Goal: Task Accomplishment & Management: Use online tool/utility

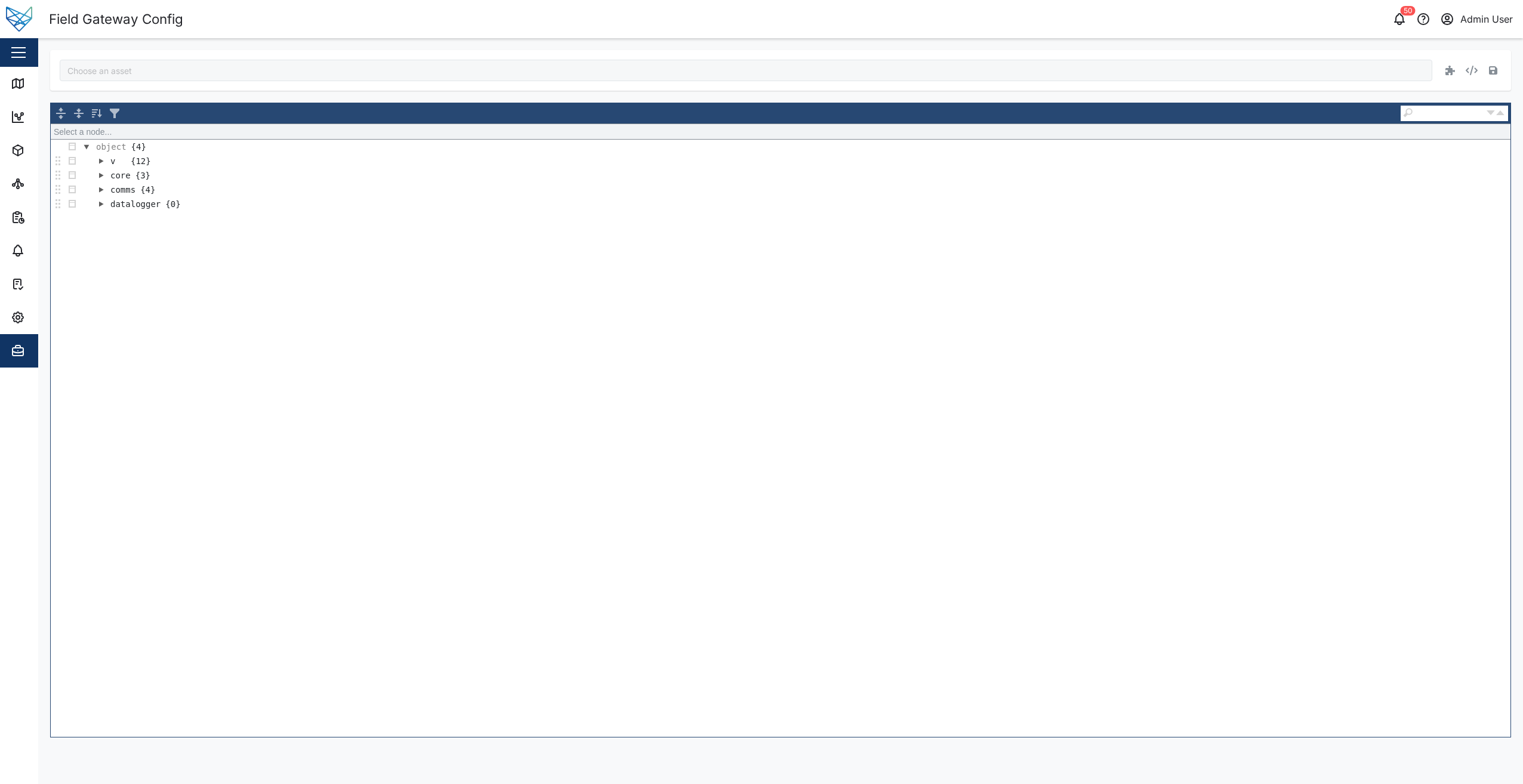
type input "lLTFi_Za3bpPOnAwOCp-pLCj6wqmMCgd3WDTO2ch3lo"
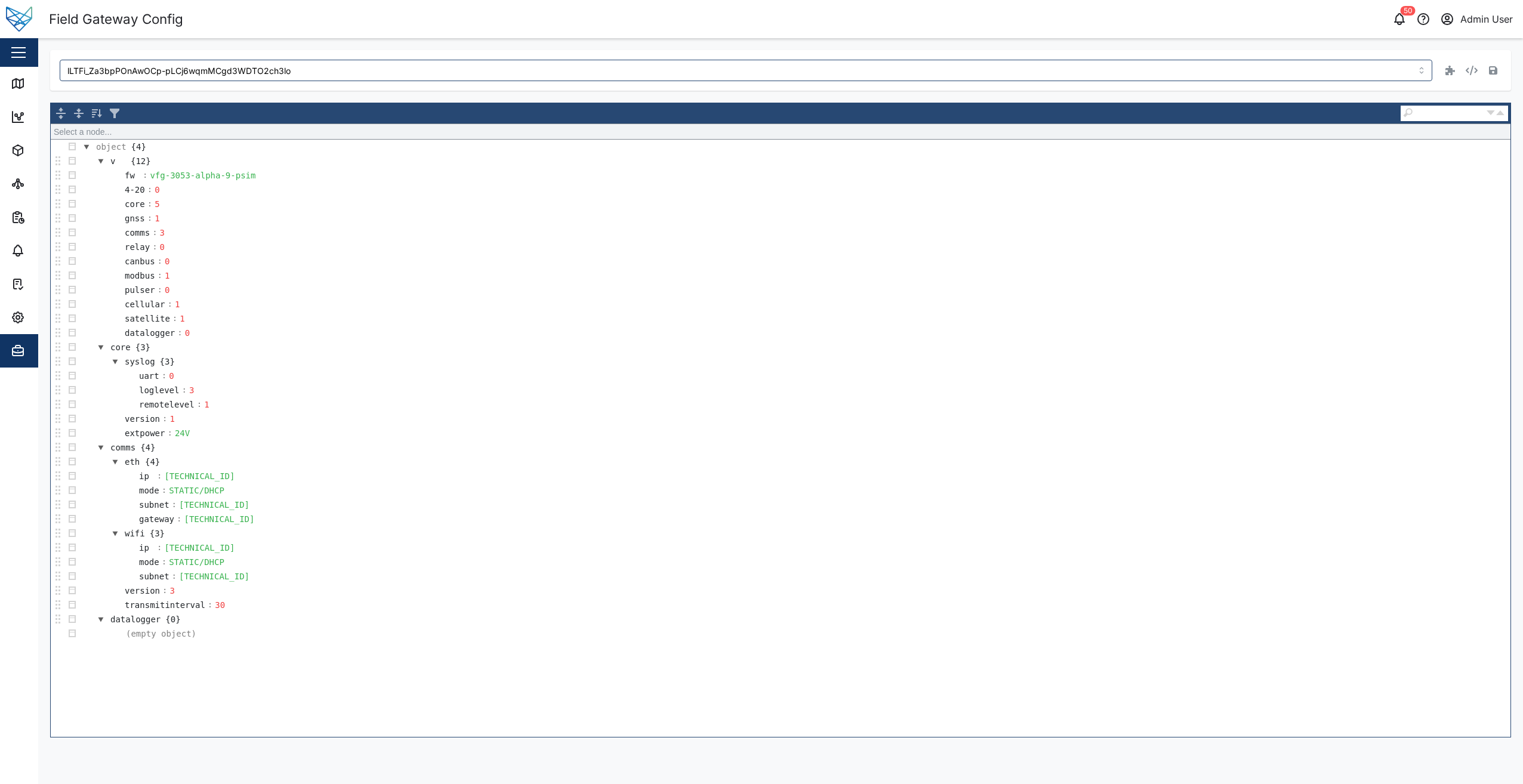
click at [300, 192] on td "4-20 : 0" at bounding box center [795, 190] width 1431 height 14
click at [247, 172] on div "vfg-3053-alpha-9-psim" at bounding box center [203, 175] width 110 height 13
click at [1142, 425] on td "version : 1" at bounding box center [795, 419] width 1431 height 14
click at [403, 184] on td "4-20 : 0" at bounding box center [795, 190] width 1431 height 14
click at [799, 255] on td "canbus : 0" at bounding box center [795, 261] width 1431 height 14
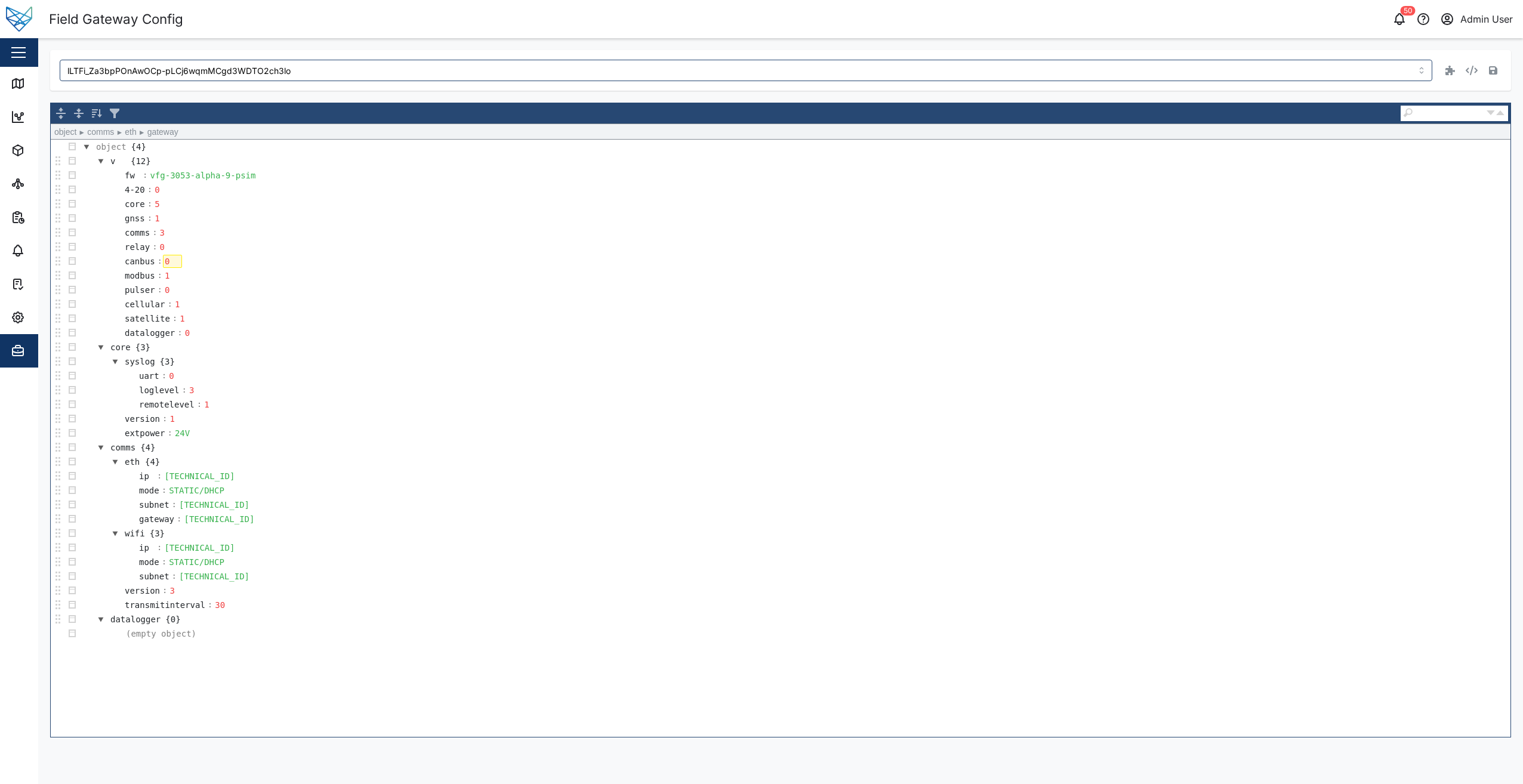
click at [802, 525] on td "gateway : 10.0.0.1" at bounding box center [795, 519] width 1431 height 14
click at [550, 641] on div "object {4} v {12} fw : vfg-3053-alpha-9-psim 4-20 : 0 core : 5 gnss : 1 comms :…" at bounding box center [780, 438] width 1460 height 597
click at [1288, 394] on td "loglevel : 3" at bounding box center [795, 390] width 1431 height 14
click at [370, 226] on td "comms : 3" at bounding box center [795, 233] width 1431 height 14
click at [291, 189] on td "4-20 : 0" at bounding box center [795, 190] width 1431 height 14
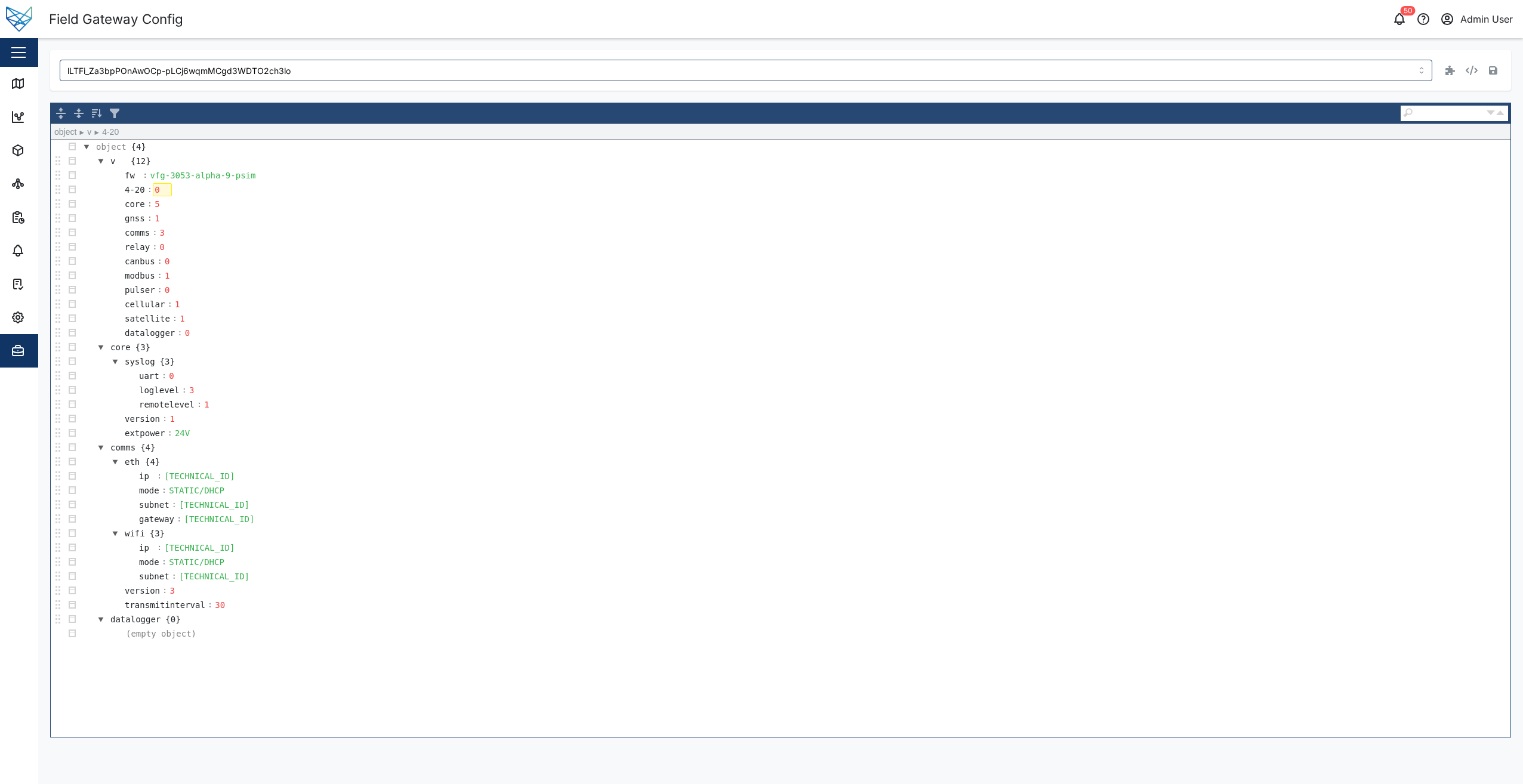
click at [257, 177] on td "fw : vfg-3053-alpha-9-psim" at bounding box center [795, 175] width 1431 height 14
click at [246, 171] on div "vfg-3053-alpha-9-psim" at bounding box center [203, 175] width 110 height 13
click at [229, 172] on div "vfg-3053-alpha-9-psim" at bounding box center [203, 175] width 110 height 13
click at [1495, 70] on icon "button" at bounding box center [1493, 70] width 8 height 8
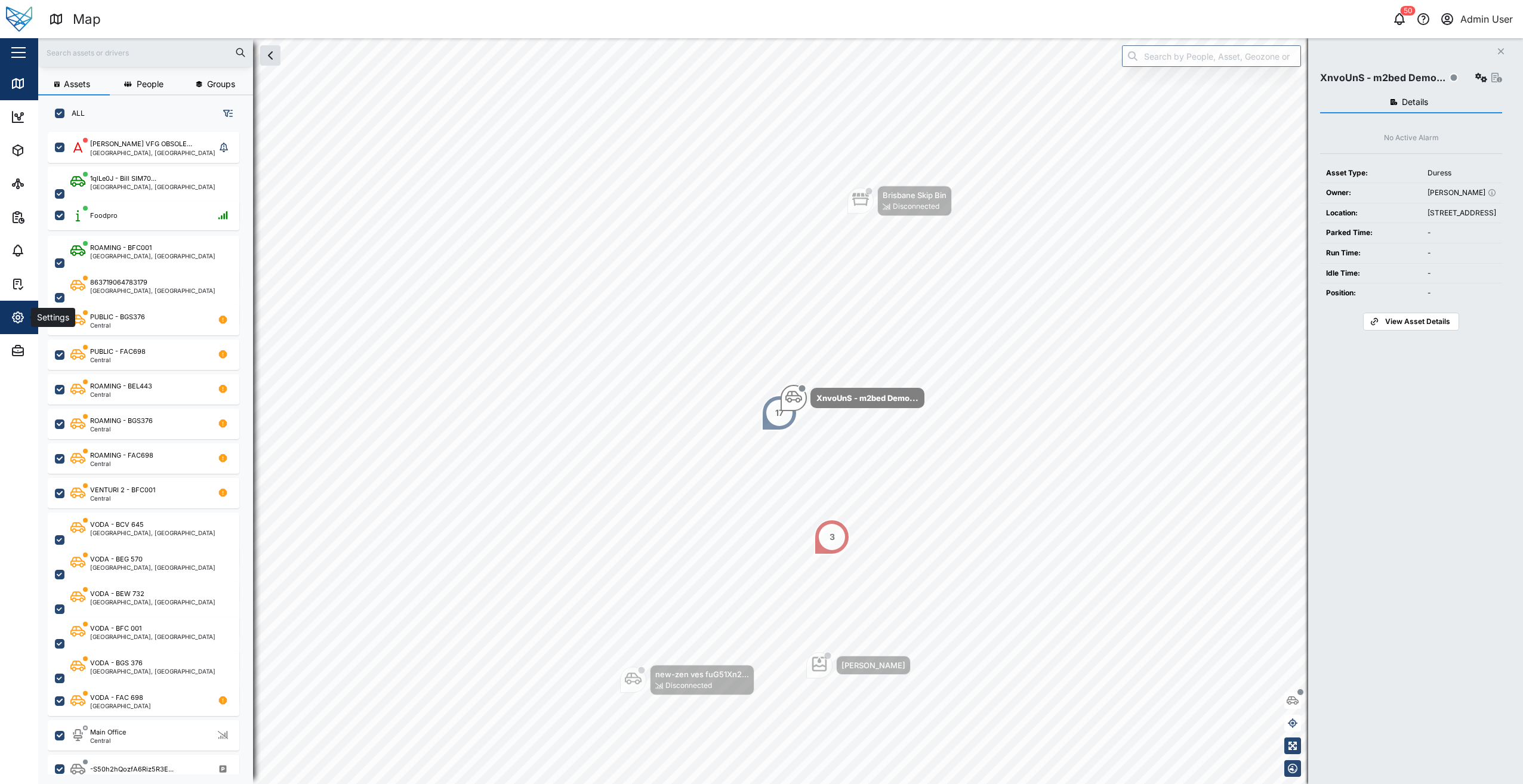
click at [16, 316] on icon "button" at bounding box center [18, 317] width 14 height 14
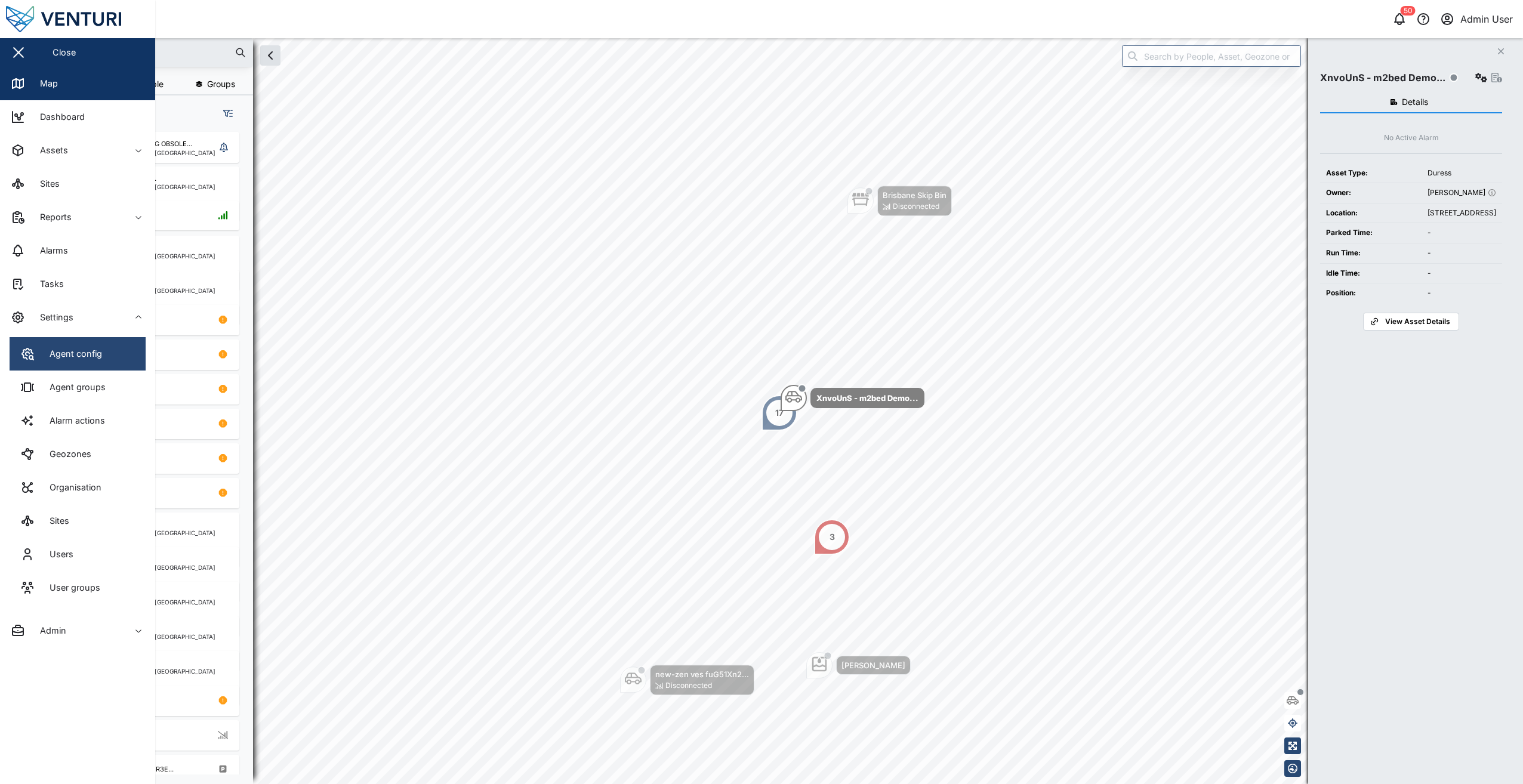
click at [71, 347] on div "Agent config" at bounding box center [71, 353] width 62 height 13
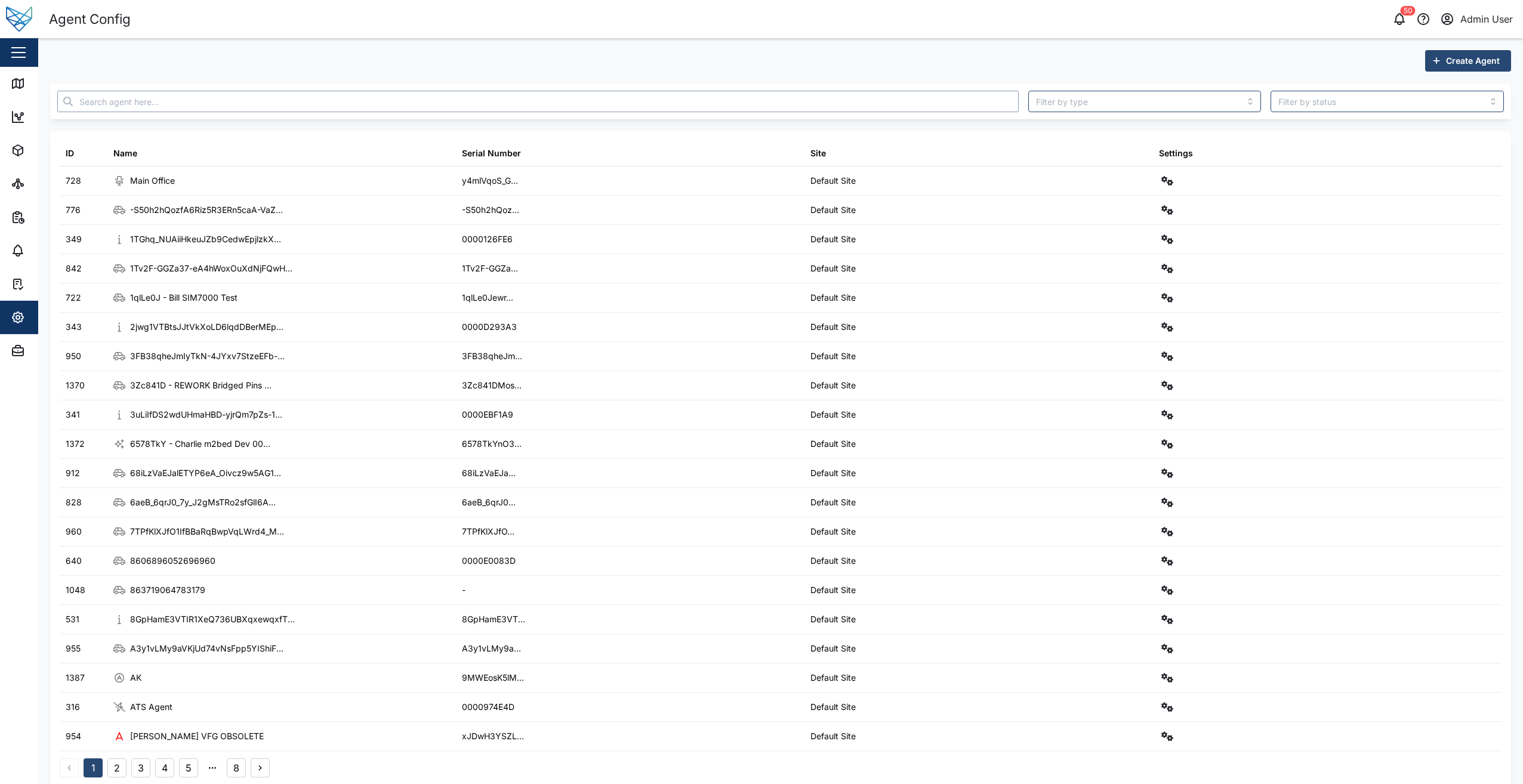
click at [188, 99] on input "text" at bounding box center [538, 101] width 962 height 21
paste input "fuG51Xn2lCs6xnIrNTYMbP0UdBsLVDzMai1qxHIZyGI"
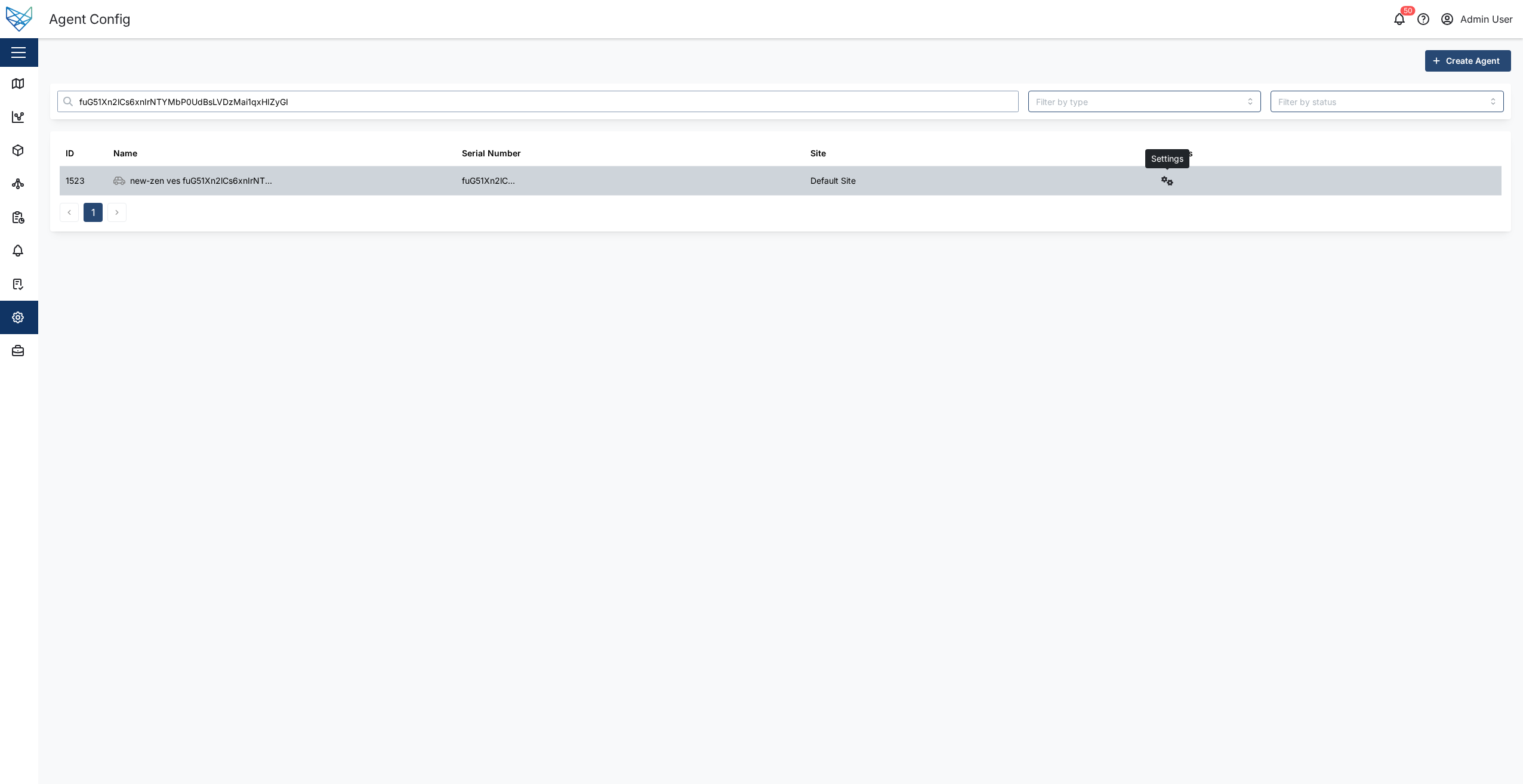
type input "fuG51Xn2lCs6xnIrNTYMbP0UdBsLVDzMai1qxHIZyGI"
click at [1166, 182] on icon "button" at bounding box center [1167, 181] width 12 height 10
click at [1125, 285] on div "Field gateway config" at bounding box center [1124, 283] width 81 height 13
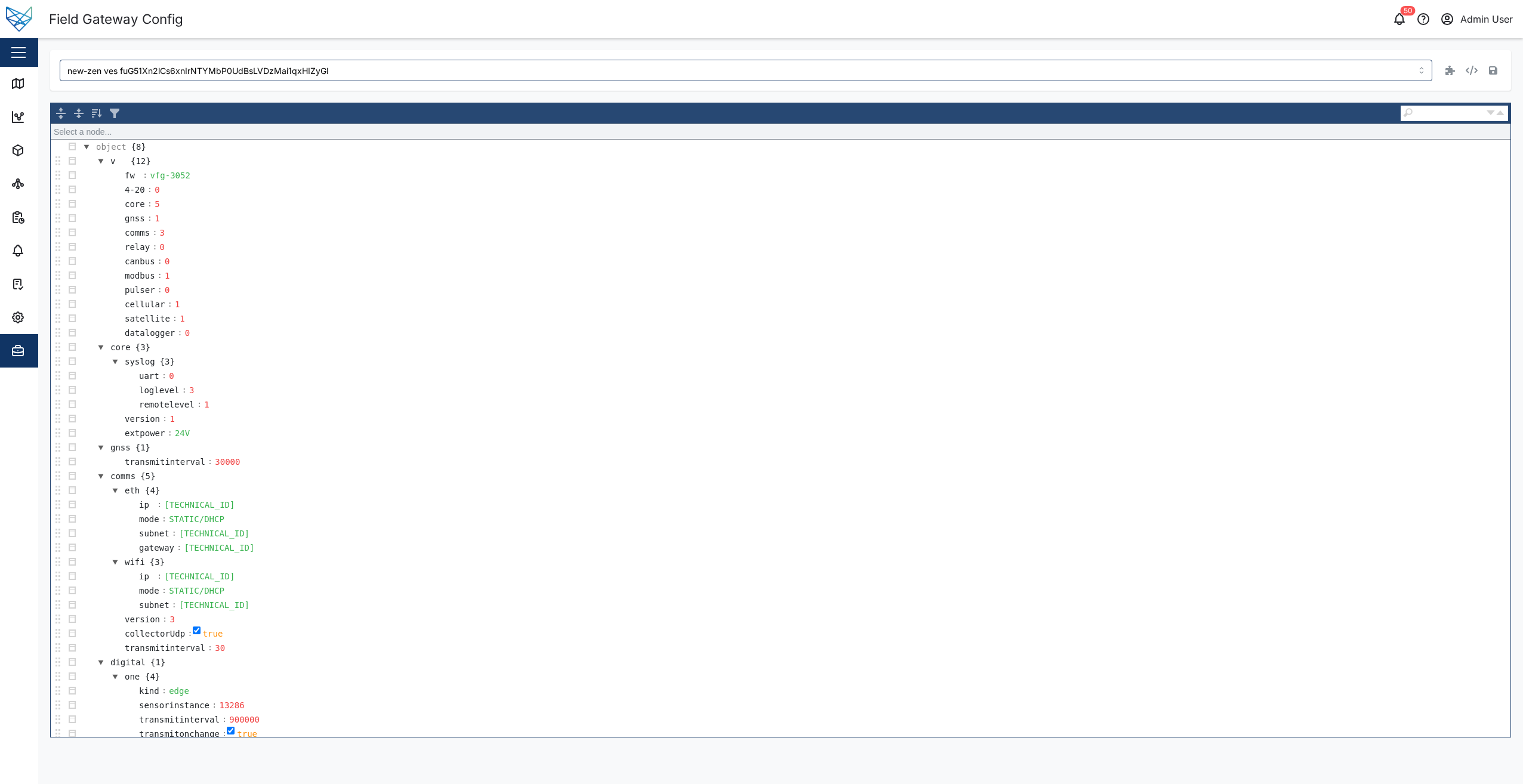
type input "new-zen ves fuG51Xn2lCs6xnIrNTYMbP0UdBsLVDzMai1qxHIZyGI"
click at [5, 83] on link "Map" at bounding box center [77, 83] width 155 height 34
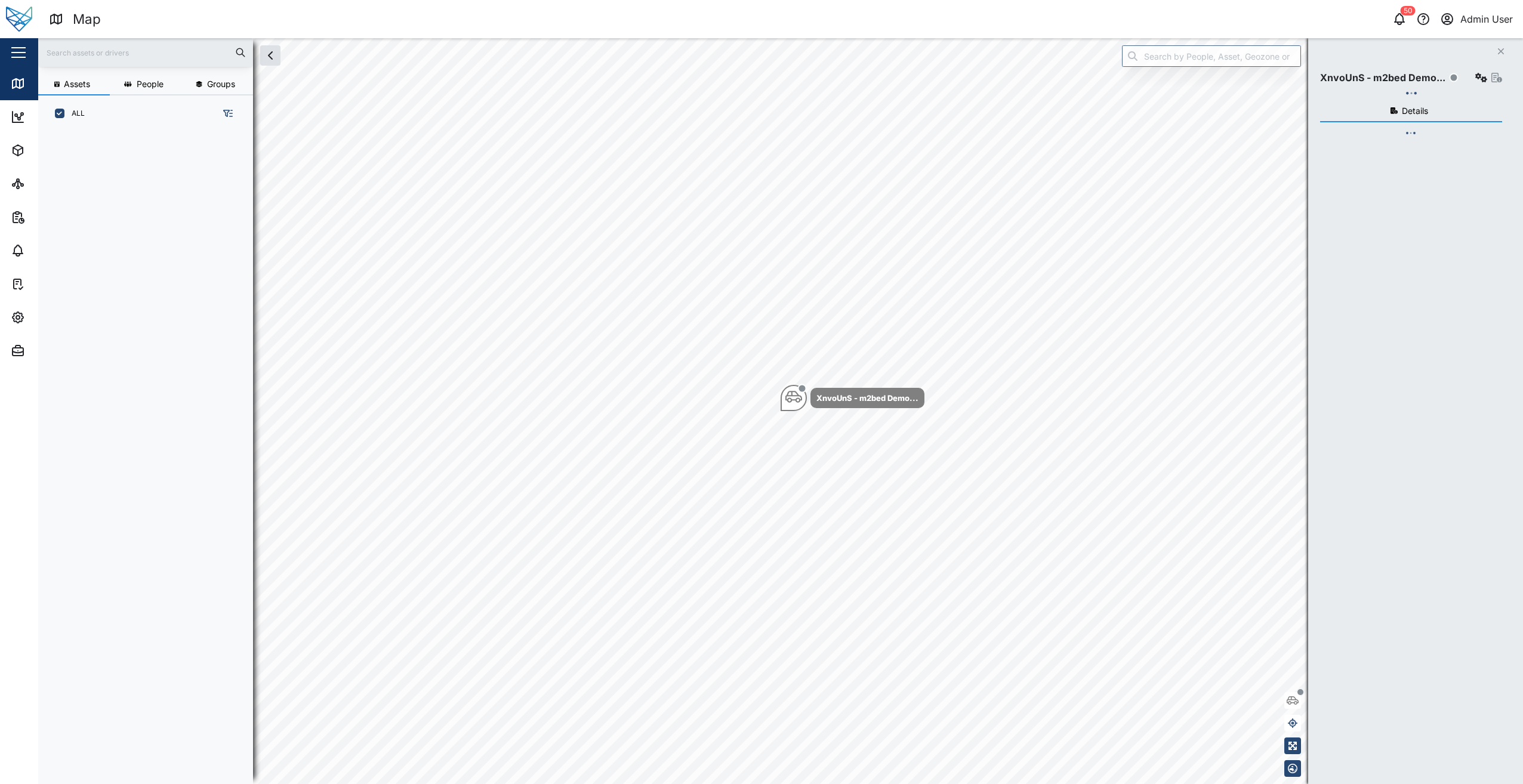
scroll to position [638, 187]
click at [155, 48] on input "text" at bounding box center [145, 53] width 201 height 18
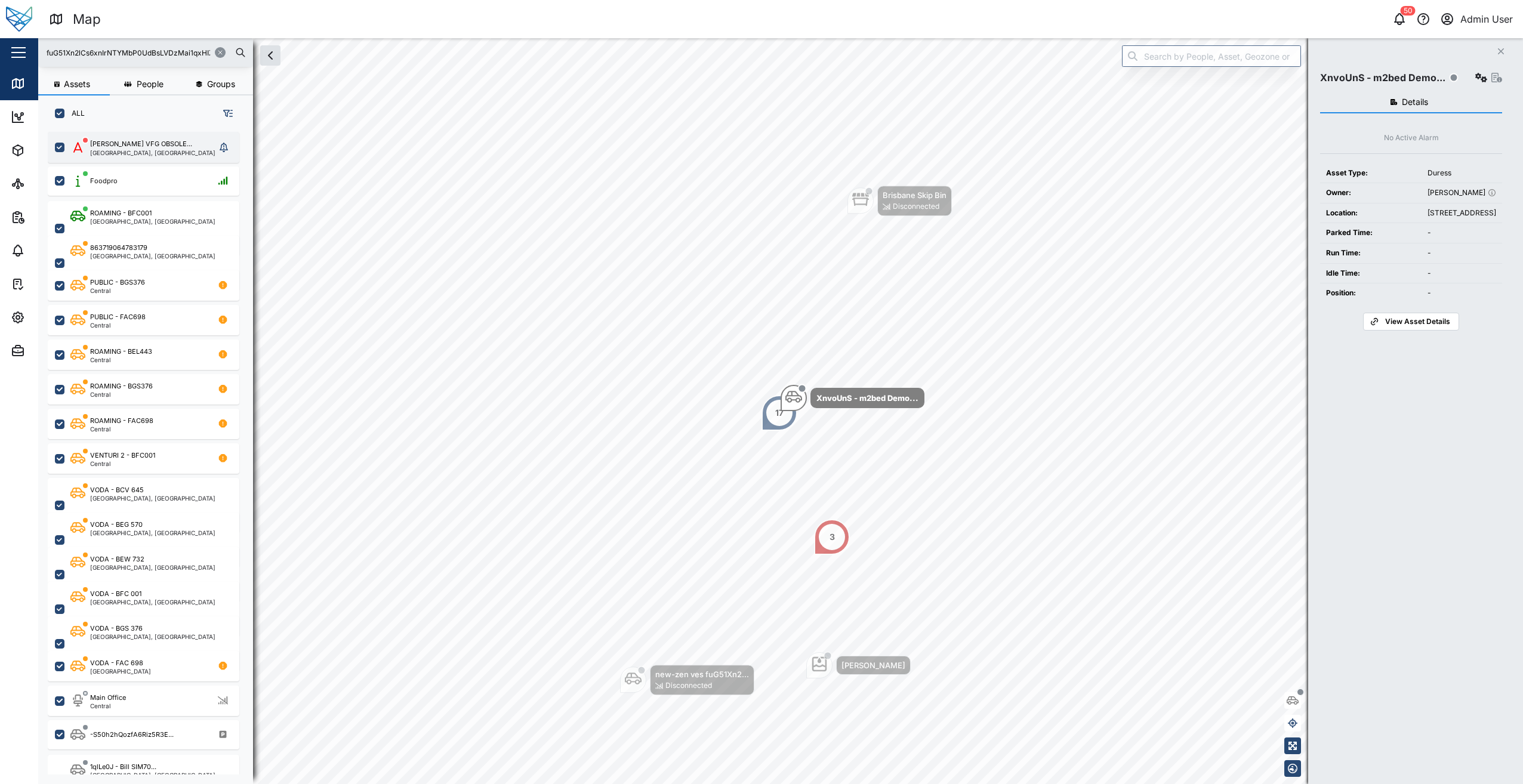
scroll to position [0, 14]
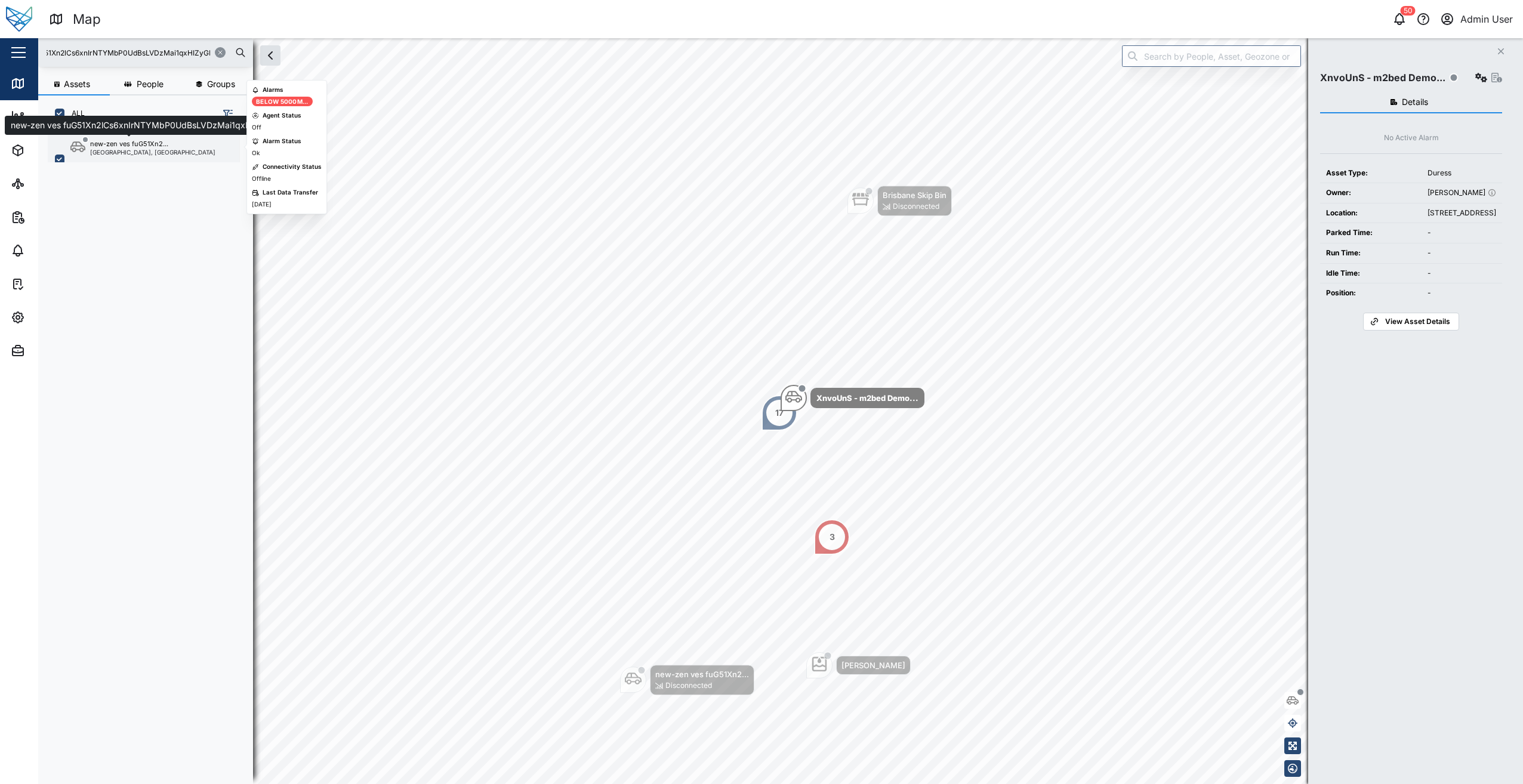
type input "fuG51Xn2lCs6xnIrNTYMbP0UdBsLVDzMai1qxHIZyGI"
click at [146, 142] on div "new-zen ves fuG51Xn2..." at bounding box center [129, 144] width 78 height 10
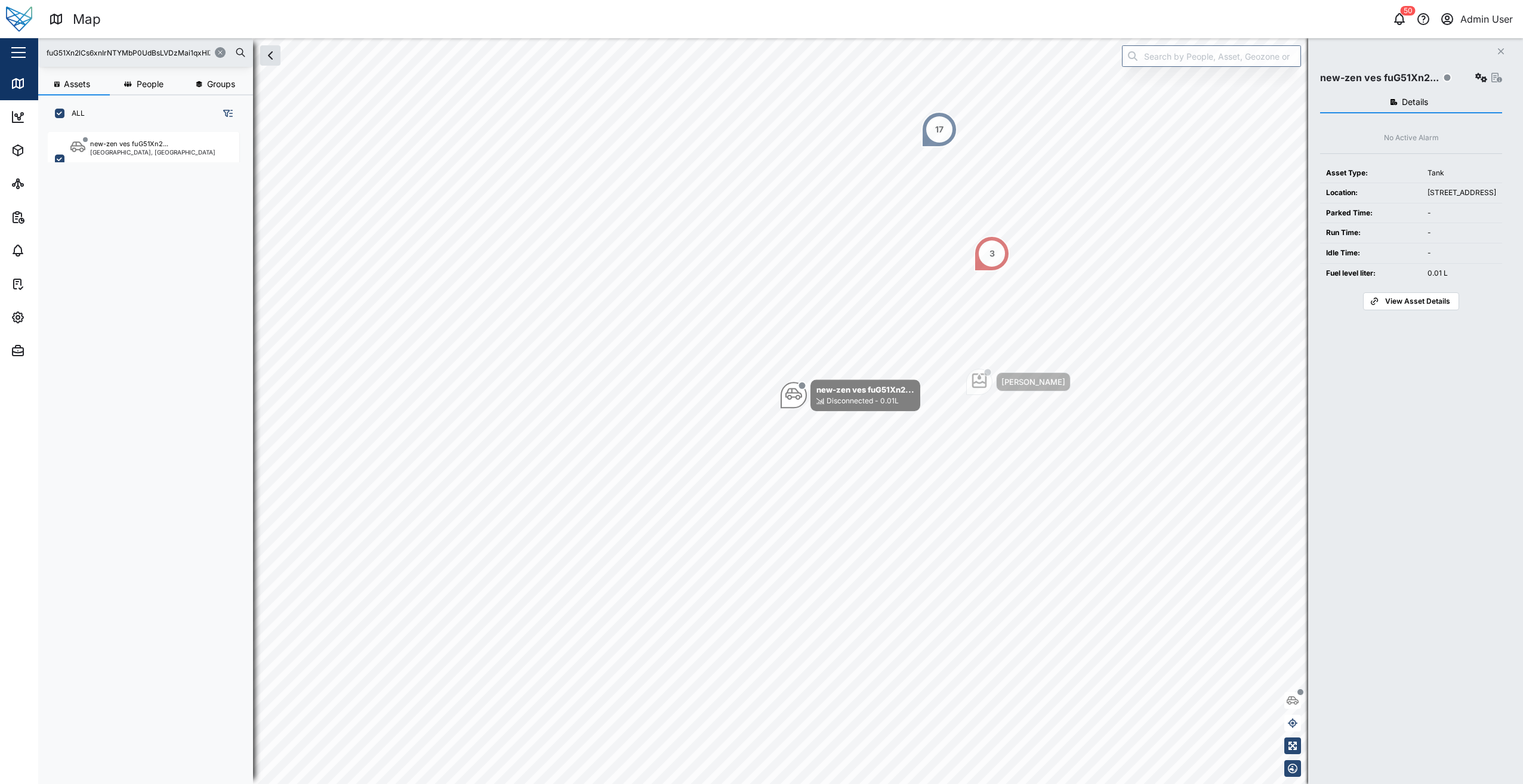
scroll to position [638, 187]
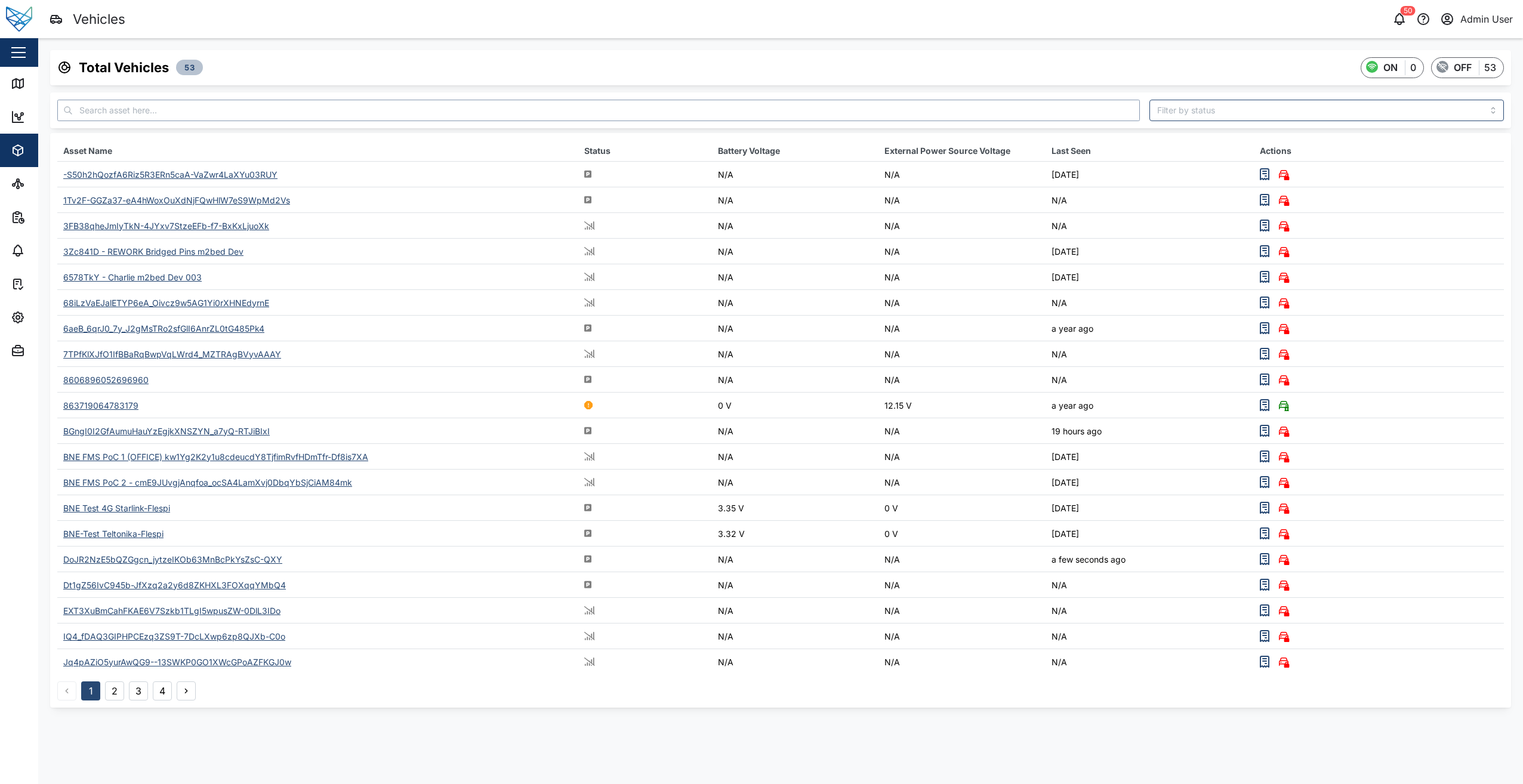
click at [235, 114] on input "text" at bounding box center [599, 110] width 1083 height 21
paste input "NTp36OnwYKMY-ZtGbRTCptcNJyD-hEXMKLq3RmZecjI"
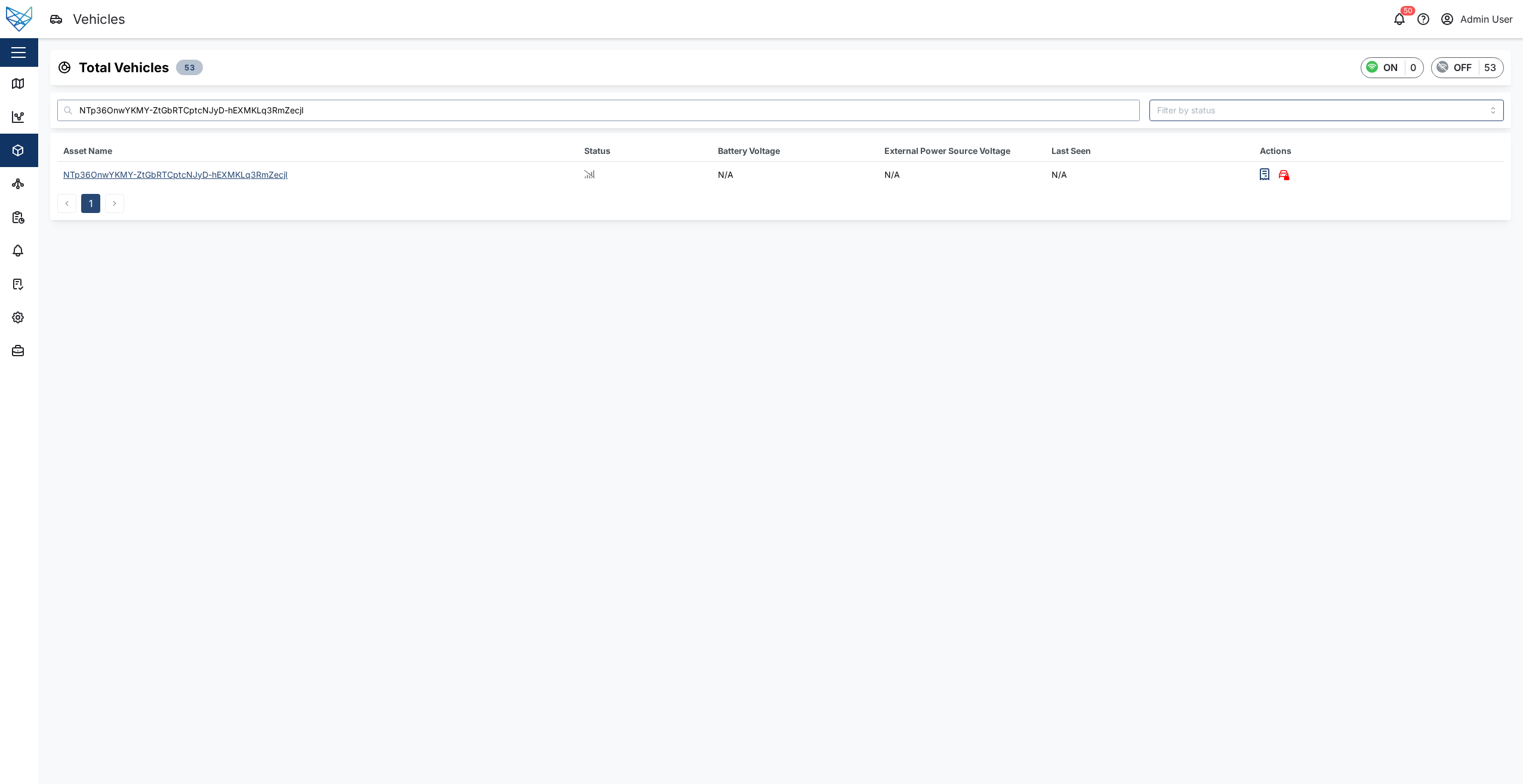
type input "NTp36OnwYKMY-ZtGbRTCptcNJyD-hEXMKLq3RmZecjI"
click at [193, 174] on div "NTp36OnwYKMY-ZtGbRTCptcNJyD-hEXMKLq3RmZecjI" at bounding box center [175, 174] width 225 height 10
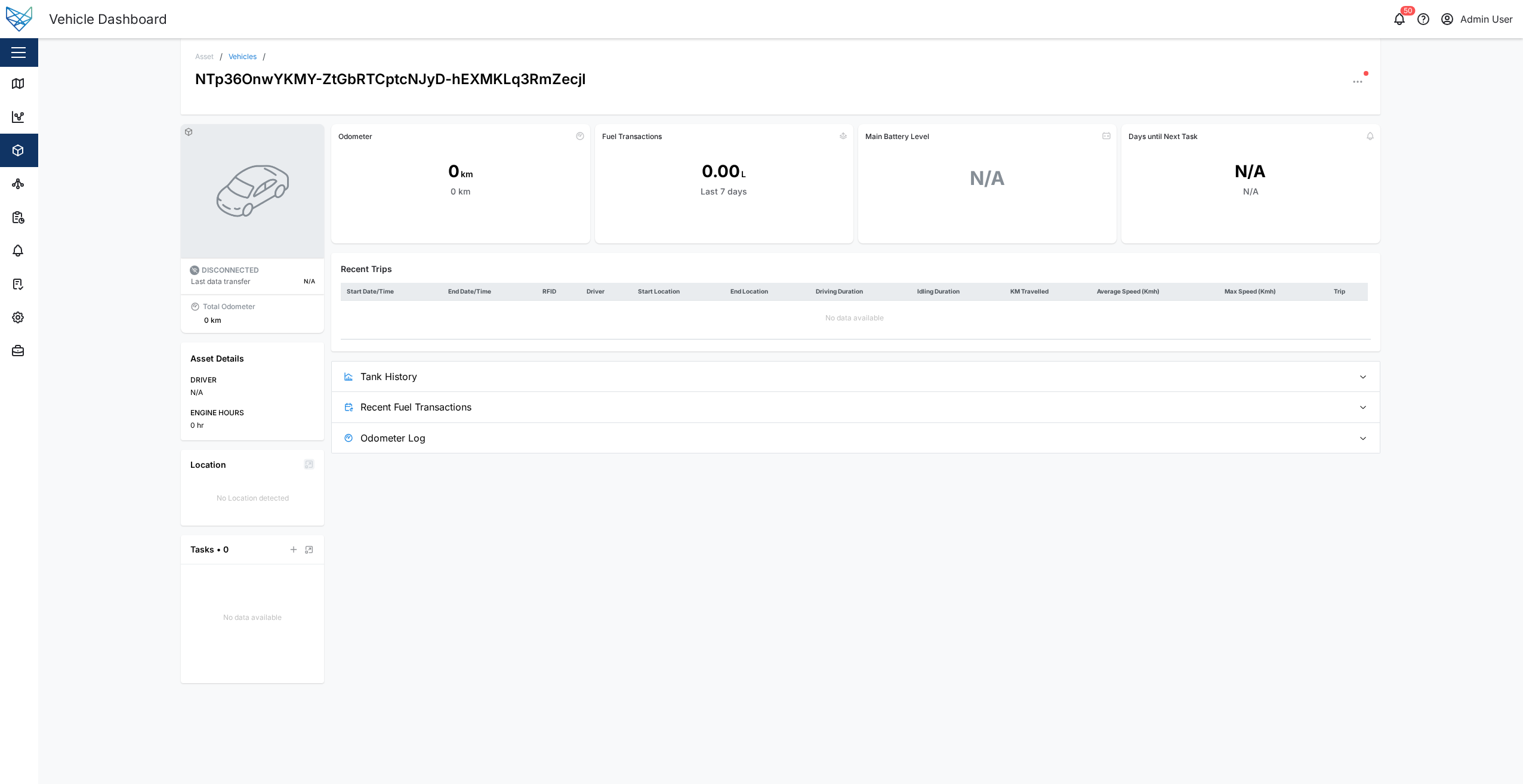
click at [1353, 86] on icon "button" at bounding box center [1357, 81] width 12 height 12
click at [1319, 241] on div "Field Gateway" at bounding box center [1311, 247] width 88 height 12
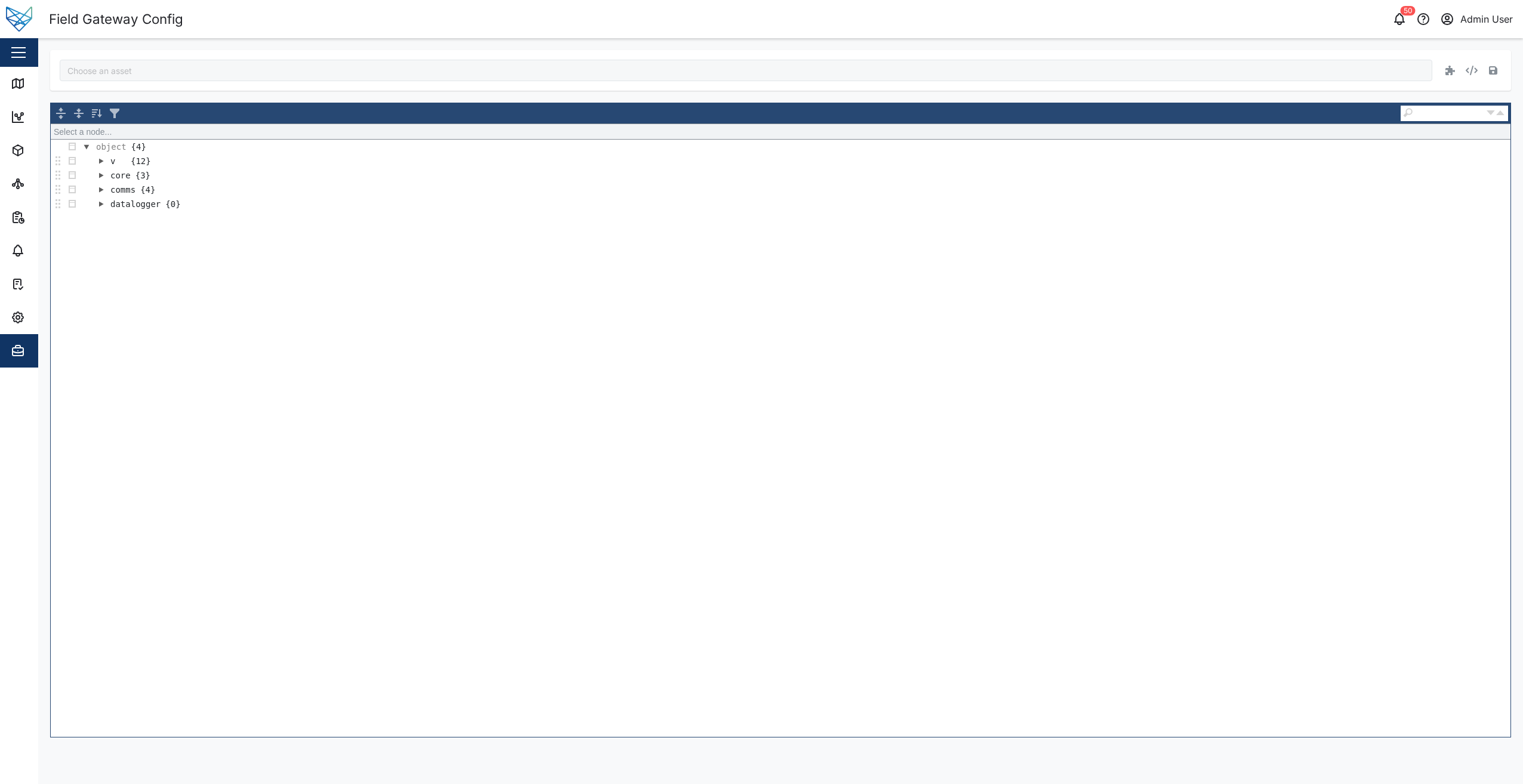
type input "NTp36OnwYKMY-ZtGbRTCptcNJyD-hEXMKLq3RmZecjI"
